Goal: Transaction & Acquisition: Purchase product/service

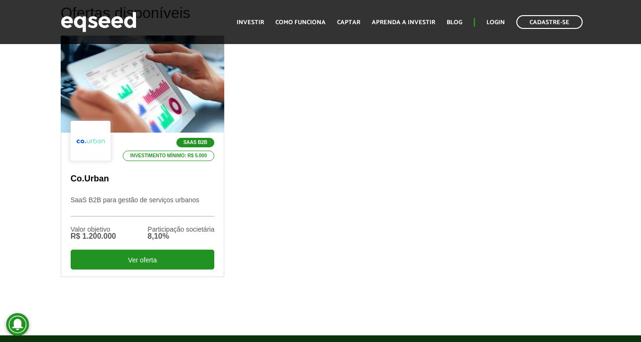
scroll to position [294, 0]
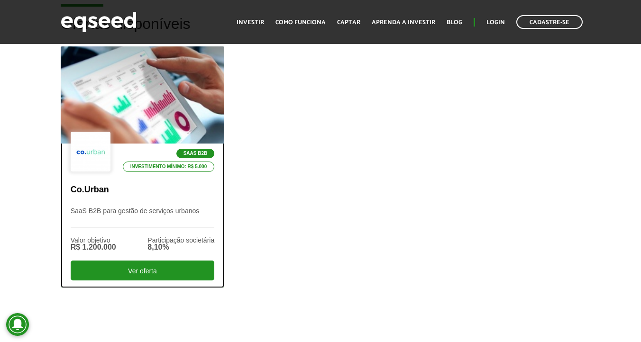
click at [156, 118] on div at bounding box center [142, 95] width 197 height 117
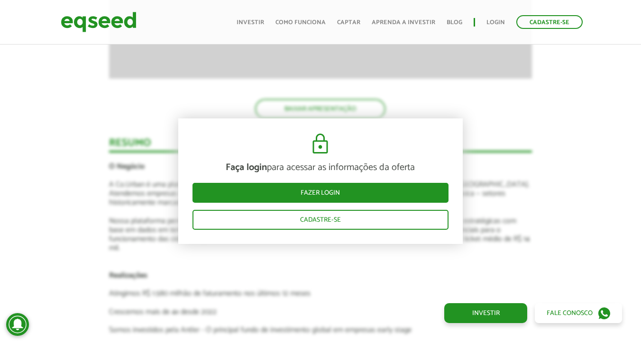
scroll to position [1397, 0]
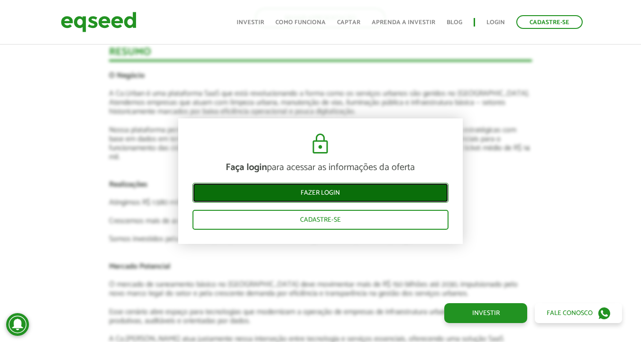
click at [287, 188] on link "Fazer login" at bounding box center [320, 193] width 256 height 20
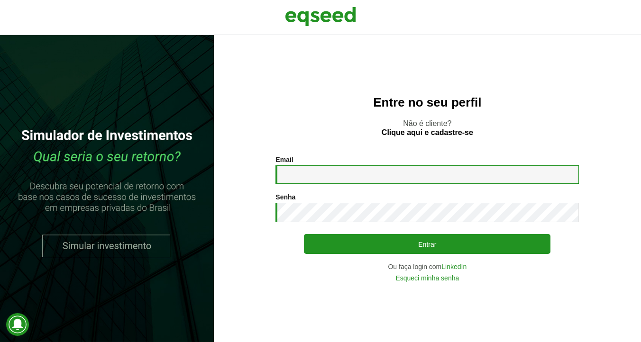
click at [311, 175] on input "Email *" at bounding box center [426, 174] width 303 height 18
type input "**********"
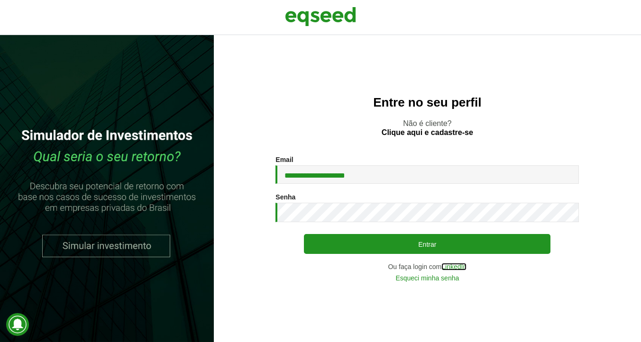
click at [446, 266] on link "LinkedIn" at bounding box center [453, 267] width 25 height 7
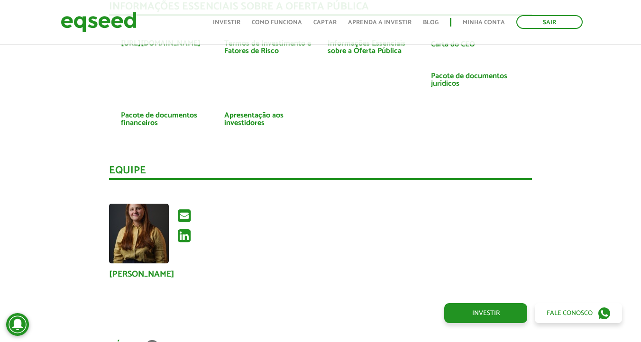
scroll to position [1946, 0]
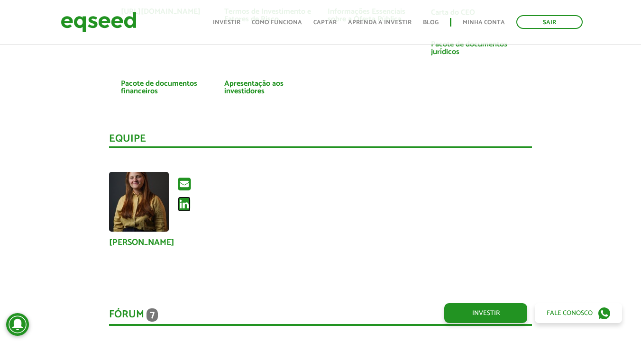
click at [185, 206] on icon at bounding box center [184, 204] width 13 height 15
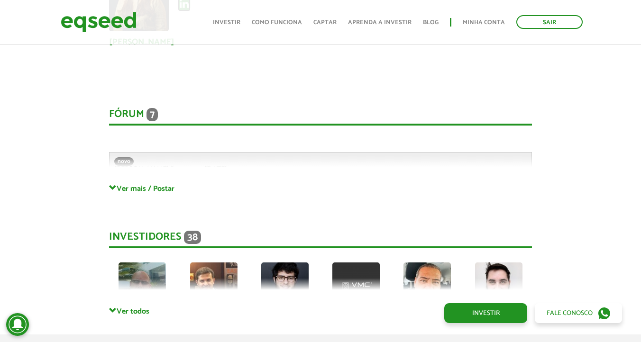
scroll to position [2187, 0]
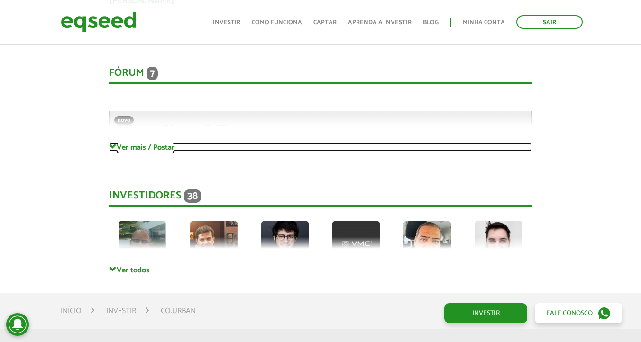
click at [136, 143] on link "Ver mais / Postar" at bounding box center [320, 147] width 422 height 9
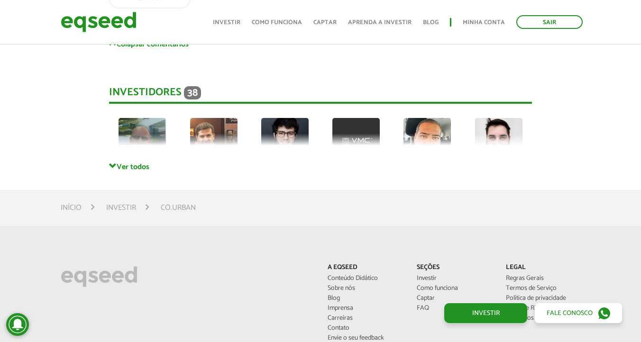
scroll to position [3306, 0]
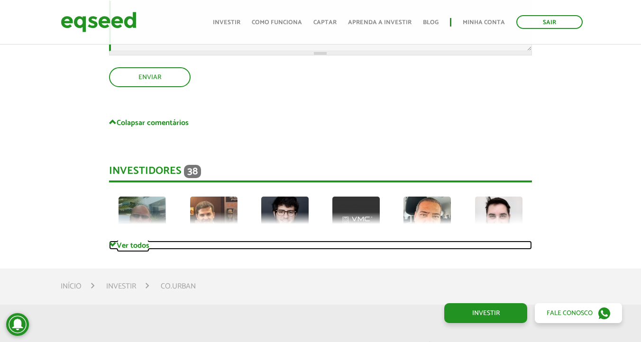
click at [130, 247] on link "Ver todos" at bounding box center [320, 245] width 422 height 9
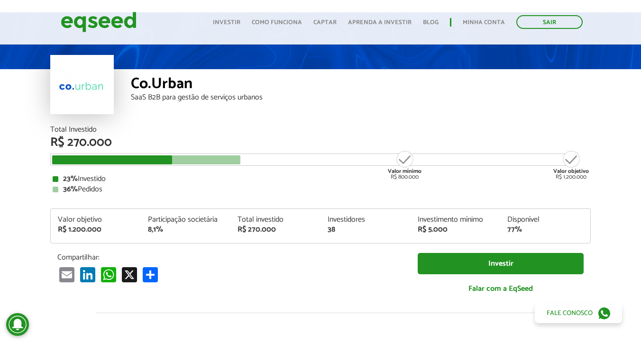
scroll to position [0, 0]
